Goal: Find specific page/section: Find specific page/section

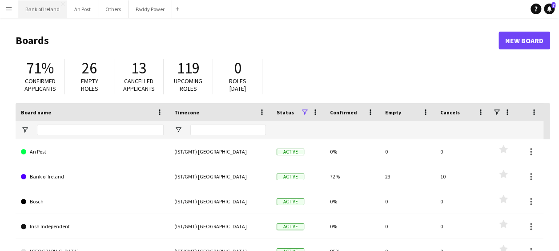
click at [36, 12] on button "Bank of Ireland Close" at bounding box center [42, 8] width 49 height 17
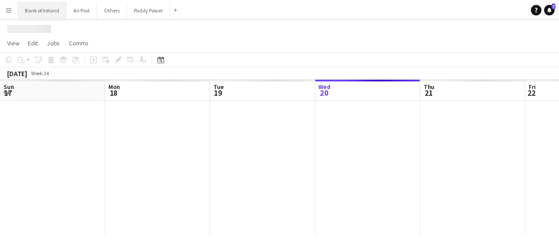
scroll to position [0, 213]
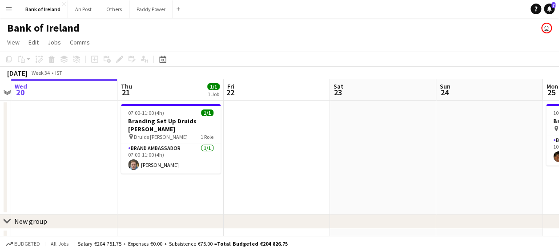
drag, startPoint x: 465, startPoint y: 90, endPoint x: 157, endPoint y: 100, distance: 307.6
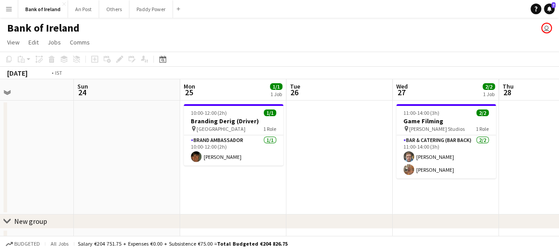
scroll to position [0, 267]
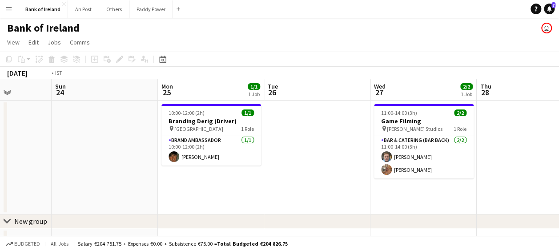
drag, startPoint x: 518, startPoint y: 85, endPoint x: 133, endPoint y: 89, distance: 384.9
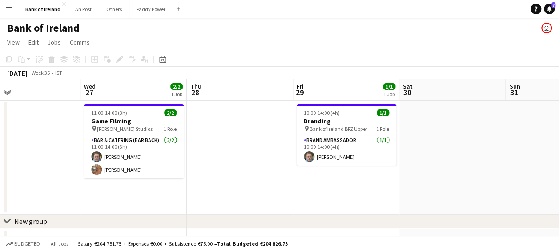
scroll to position [0, 273]
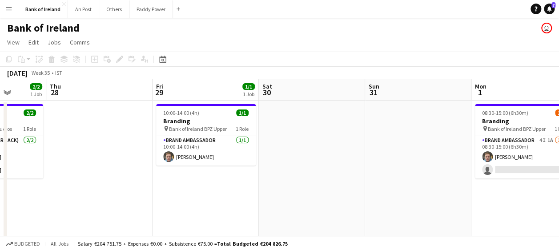
drag, startPoint x: 513, startPoint y: 93, endPoint x: 295, endPoint y: 97, distance: 218.1
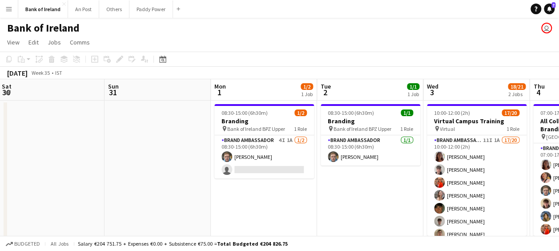
drag, startPoint x: 512, startPoint y: 86, endPoint x: 251, endPoint y: 98, distance: 261.0
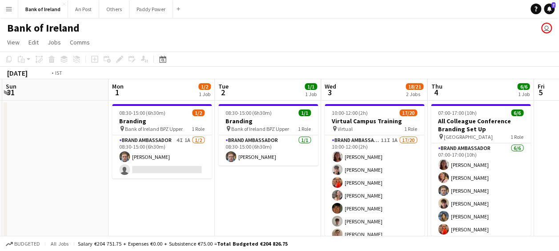
drag, startPoint x: 536, startPoint y: 89, endPoint x: 220, endPoint y: 96, distance: 316.0
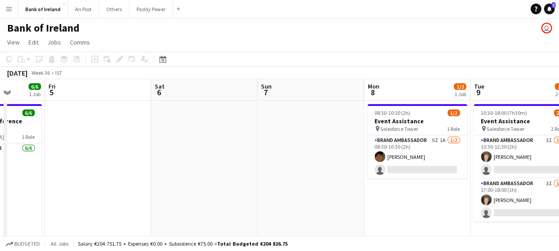
drag, startPoint x: 502, startPoint y: 90, endPoint x: 251, endPoint y: 93, distance: 251.4
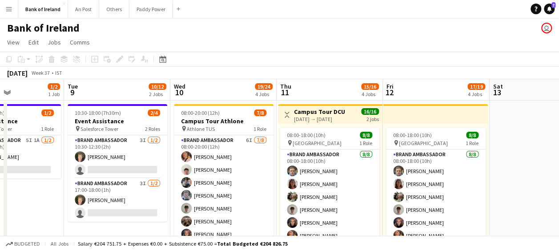
drag, startPoint x: 490, startPoint y: 89, endPoint x: 230, endPoint y: 90, distance: 260.7
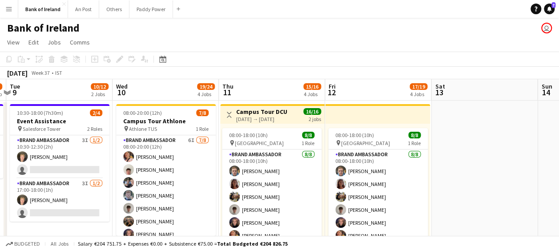
drag, startPoint x: 478, startPoint y: 83, endPoint x: 157, endPoint y: 97, distance: 321.5
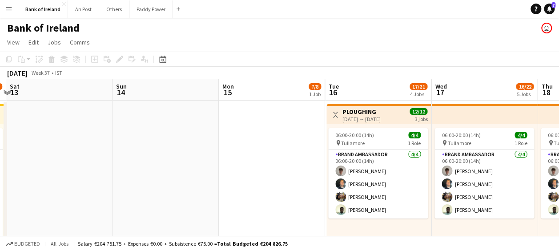
scroll to position [0, 316]
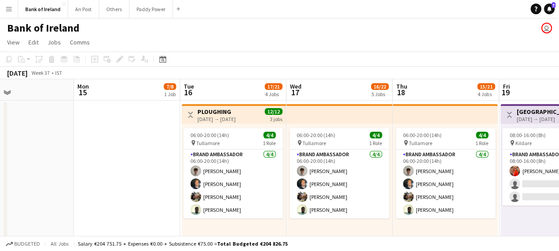
drag, startPoint x: 459, startPoint y: 92, endPoint x: 208, endPoint y: 101, distance: 251.1
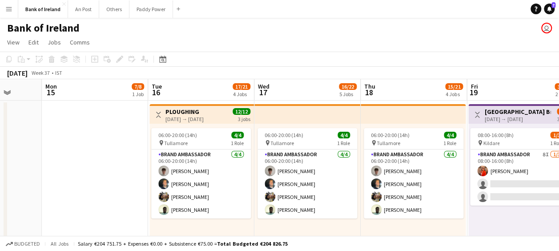
scroll to position [0, 390]
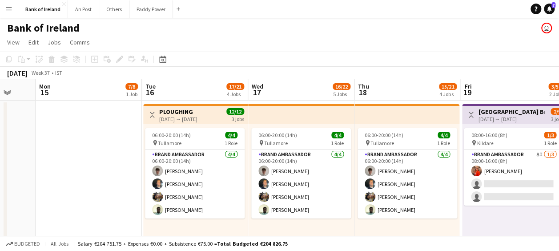
drag, startPoint x: 276, startPoint y: 101, endPoint x: 238, endPoint y: 102, distance: 37.4
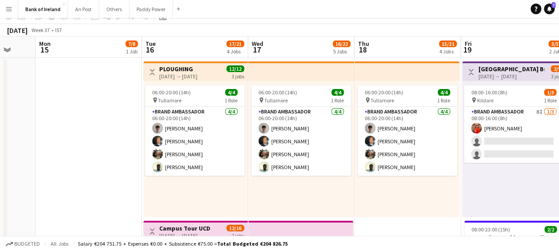
scroll to position [0, 0]
